Goal: Check status: Check status

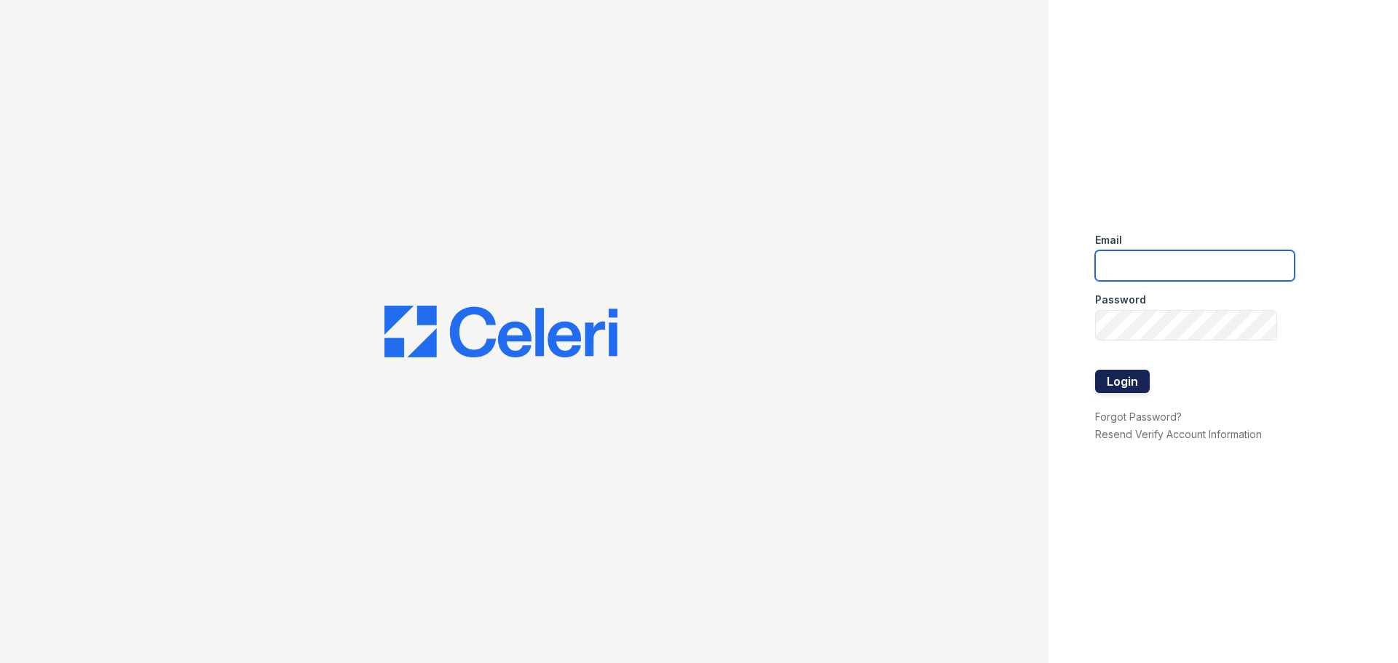
type input "[DOMAIN_NAME][EMAIL_ADDRESS][DOMAIN_NAME]"
click at [1116, 372] on button "Login" at bounding box center [1122, 381] width 55 height 23
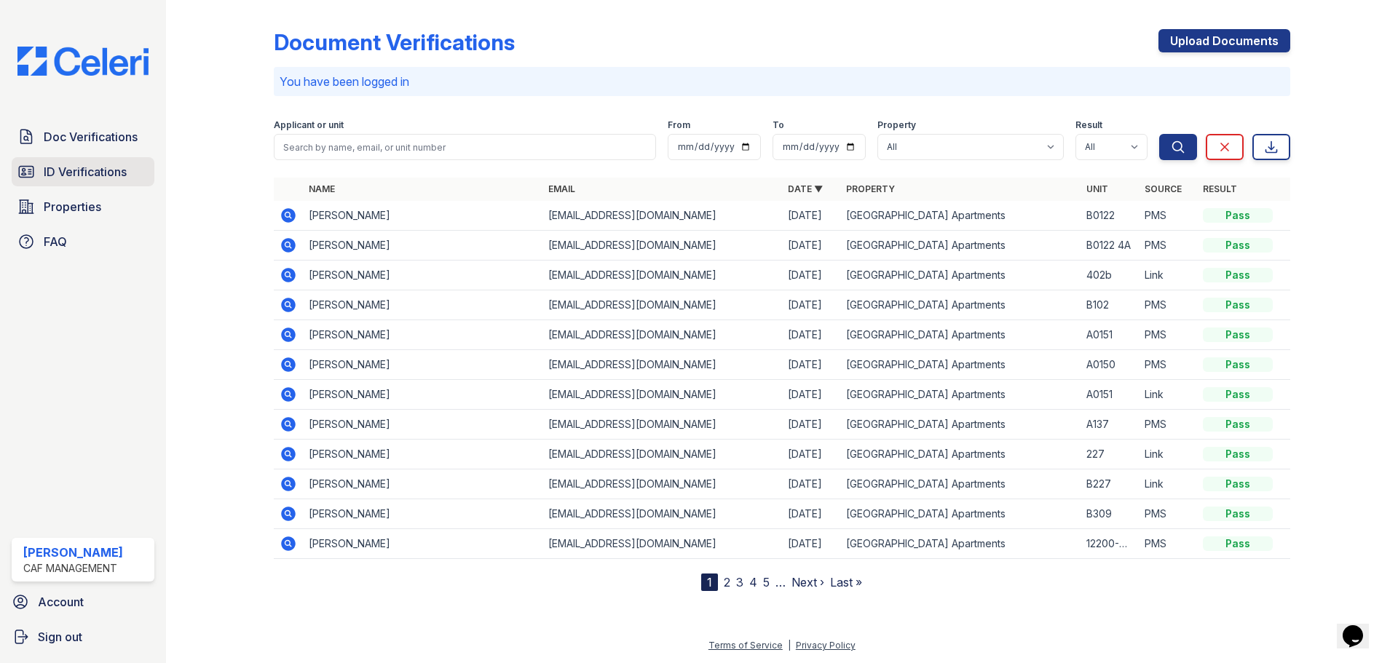
click at [72, 165] on span "ID Verifications" at bounding box center [85, 171] width 83 height 17
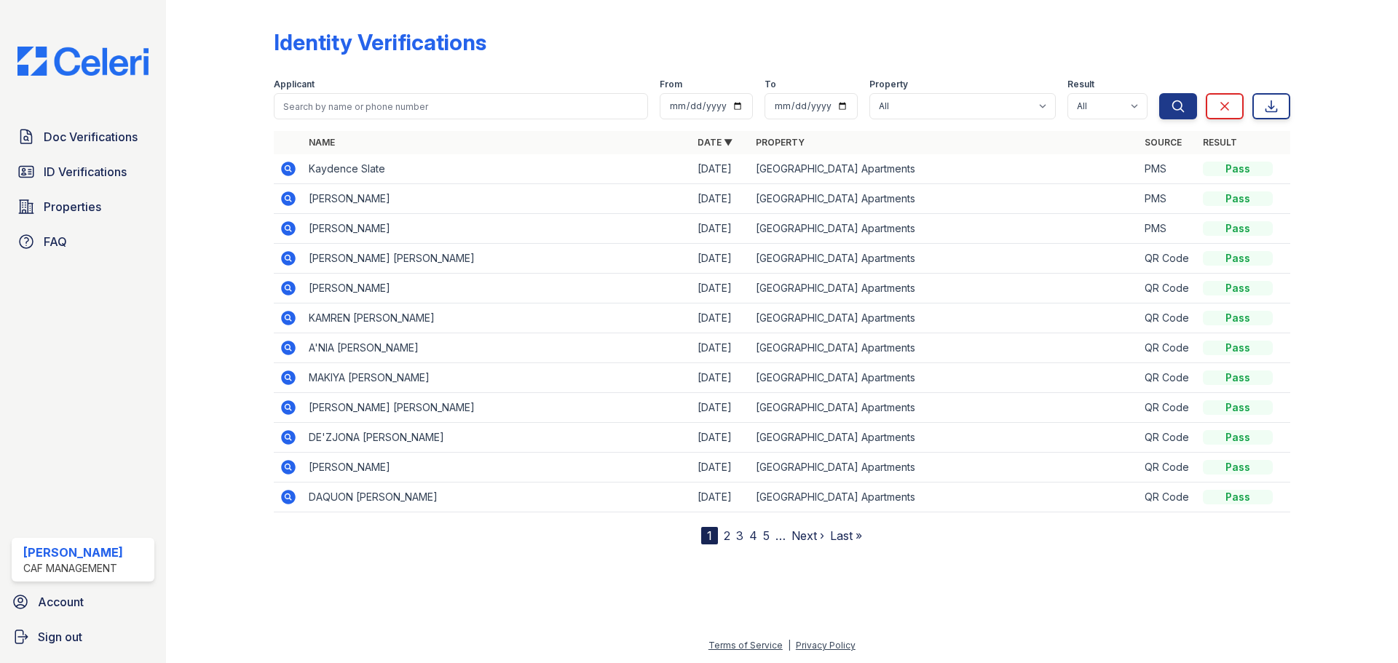
click at [289, 168] on icon at bounding box center [287, 168] width 4 height 4
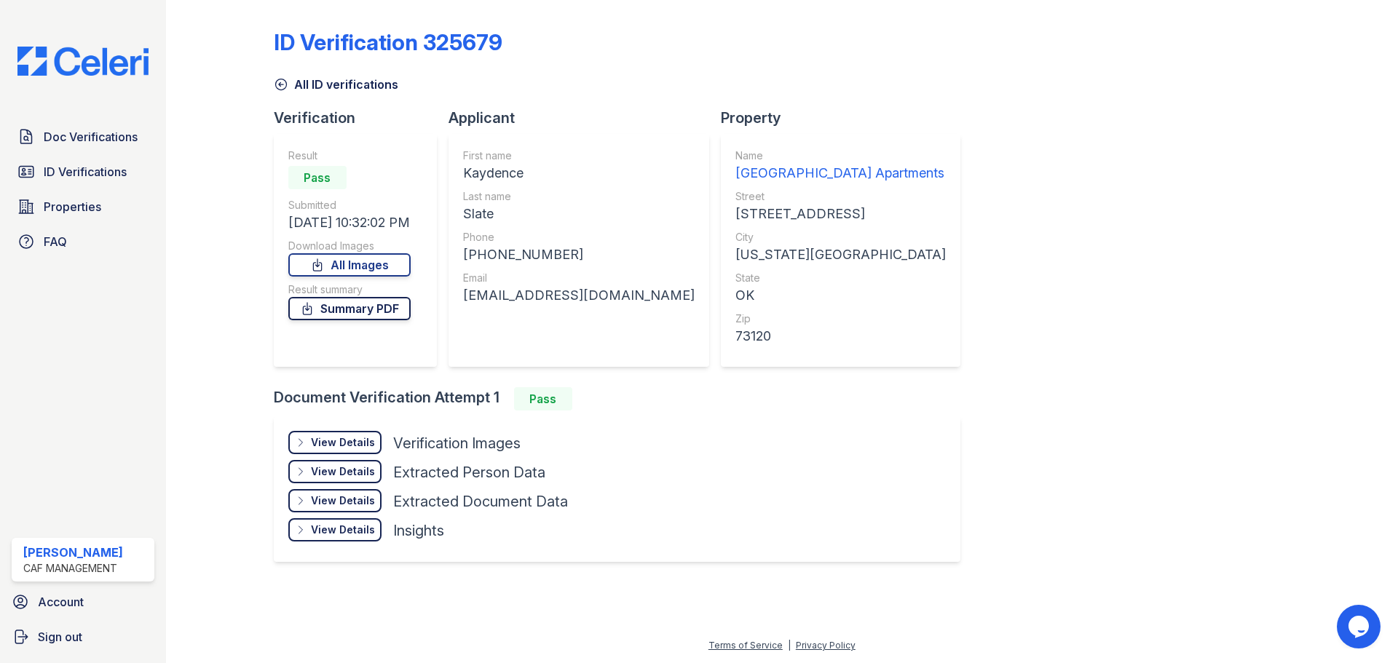
click at [355, 308] on link "Summary PDF" at bounding box center [349, 308] width 122 height 23
click at [59, 146] on span "Doc Verifications" at bounding box center [91, 136] width 94 height 17
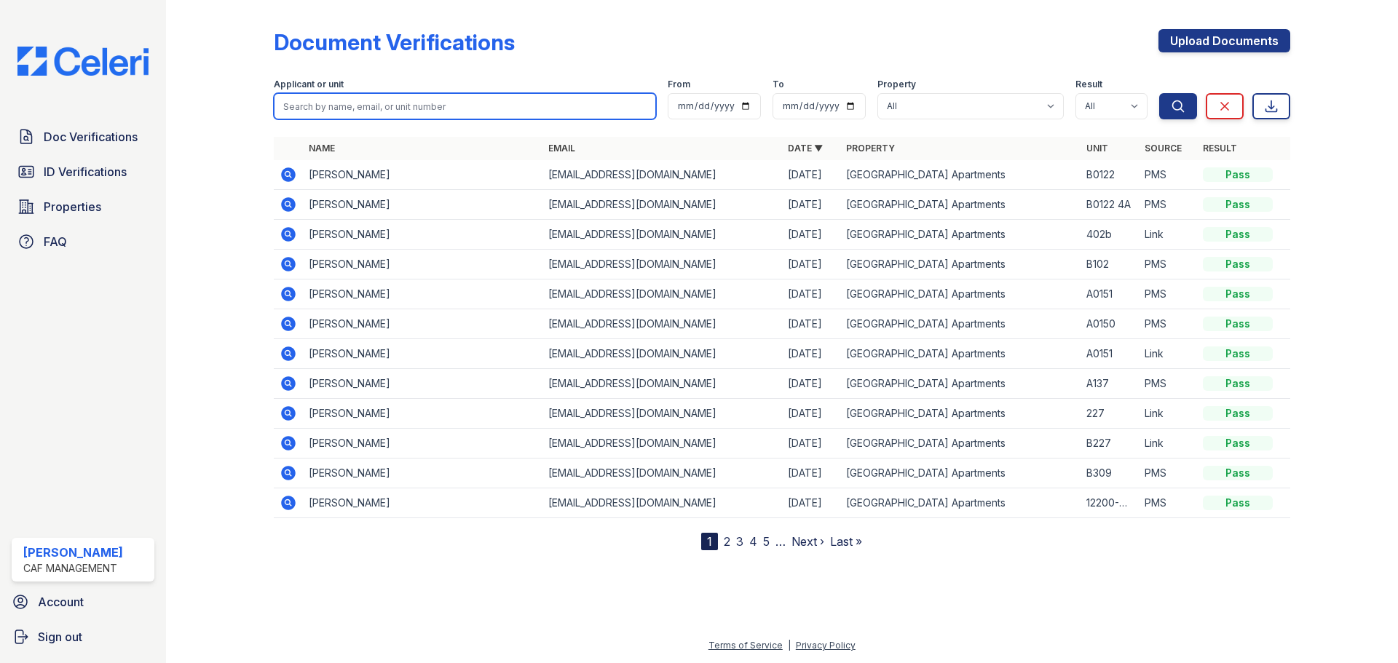
click at [367, 108] on input "search" at bounding box center [465, 106] width 382 height 26
type input "[PERSON_NAME]"
click at [1159, 93] on button "Search" at bounding box center [1178, 106] width 38 height 26
